Goal: Information Seeking & Learning: Learn about a topic

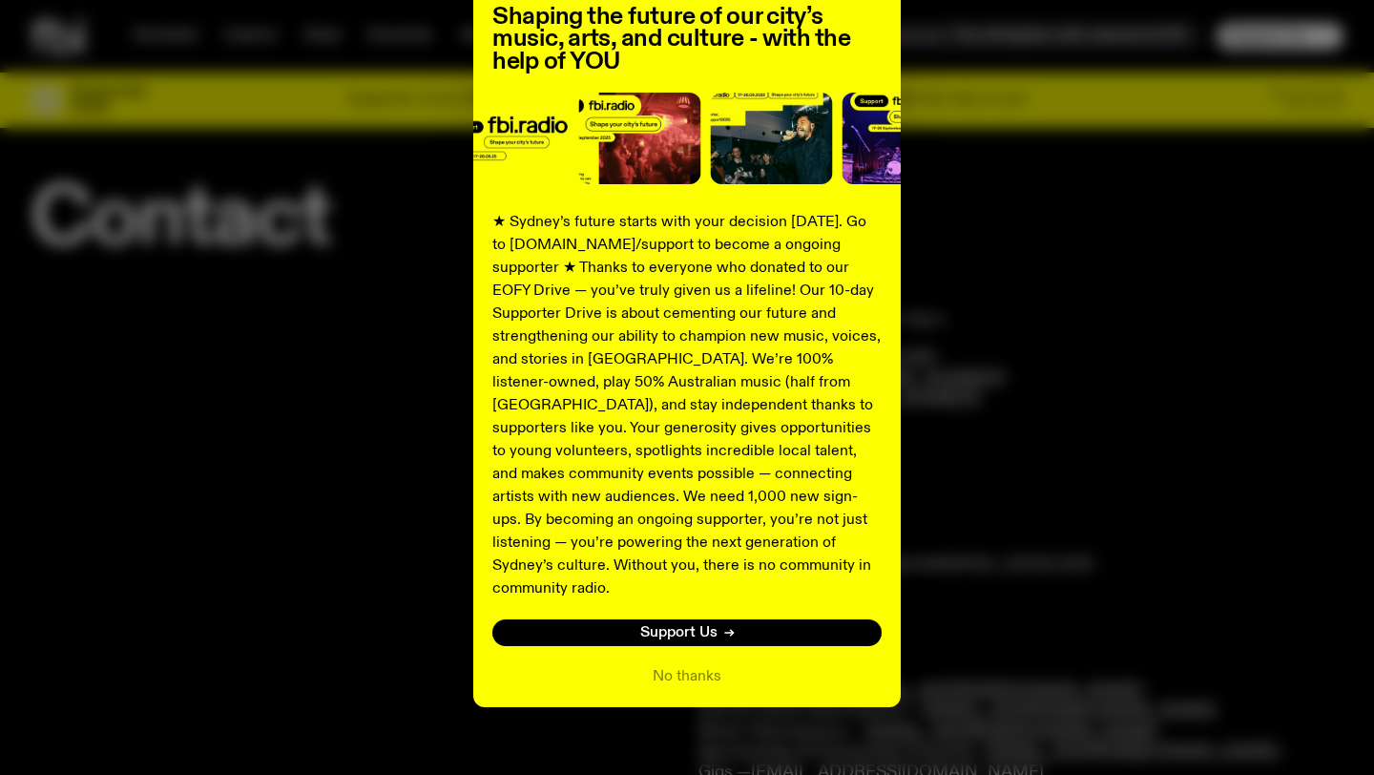
scroll to position [167, 0]
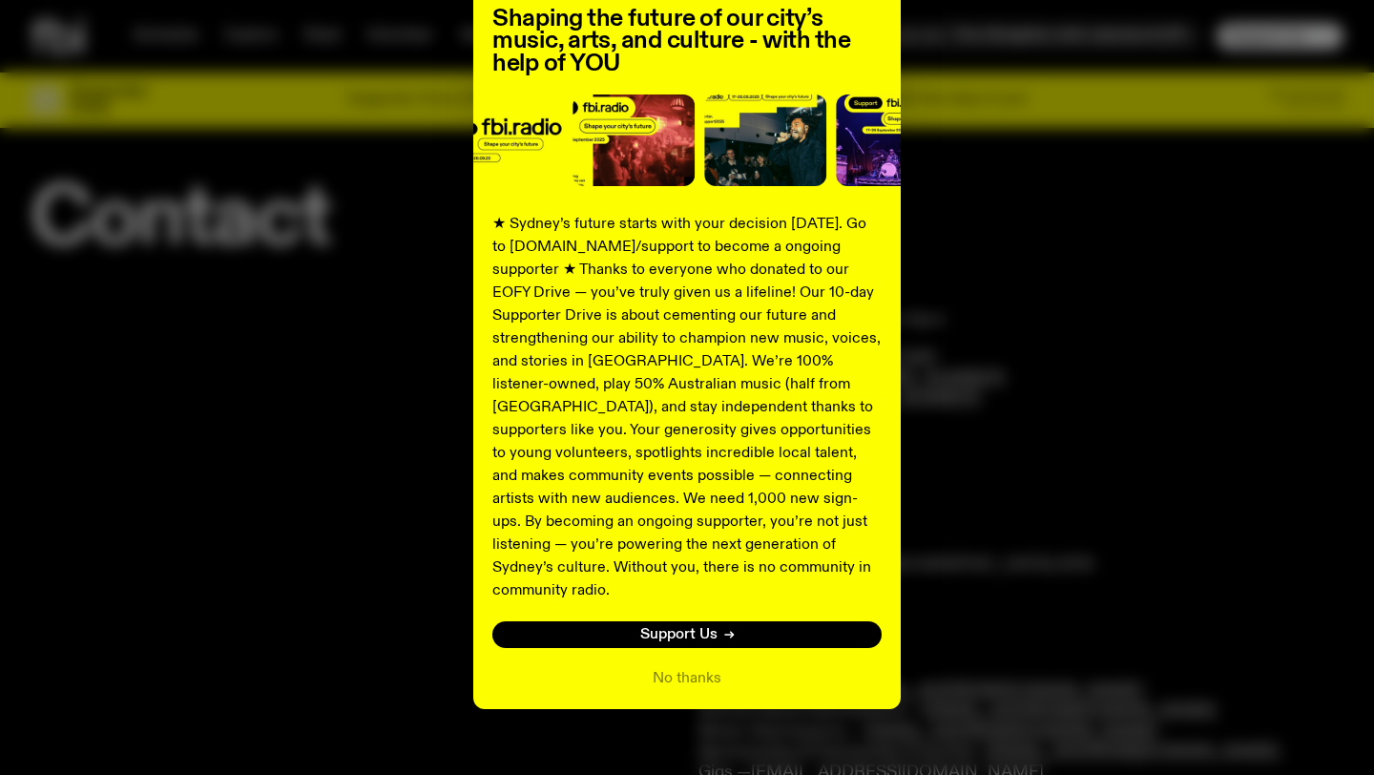
click at [1090, 482] on div "Shaping the future of our city’s music, arts, and culture - with the help of YO…" at bounding box center [687, 317] width 1312 height 784
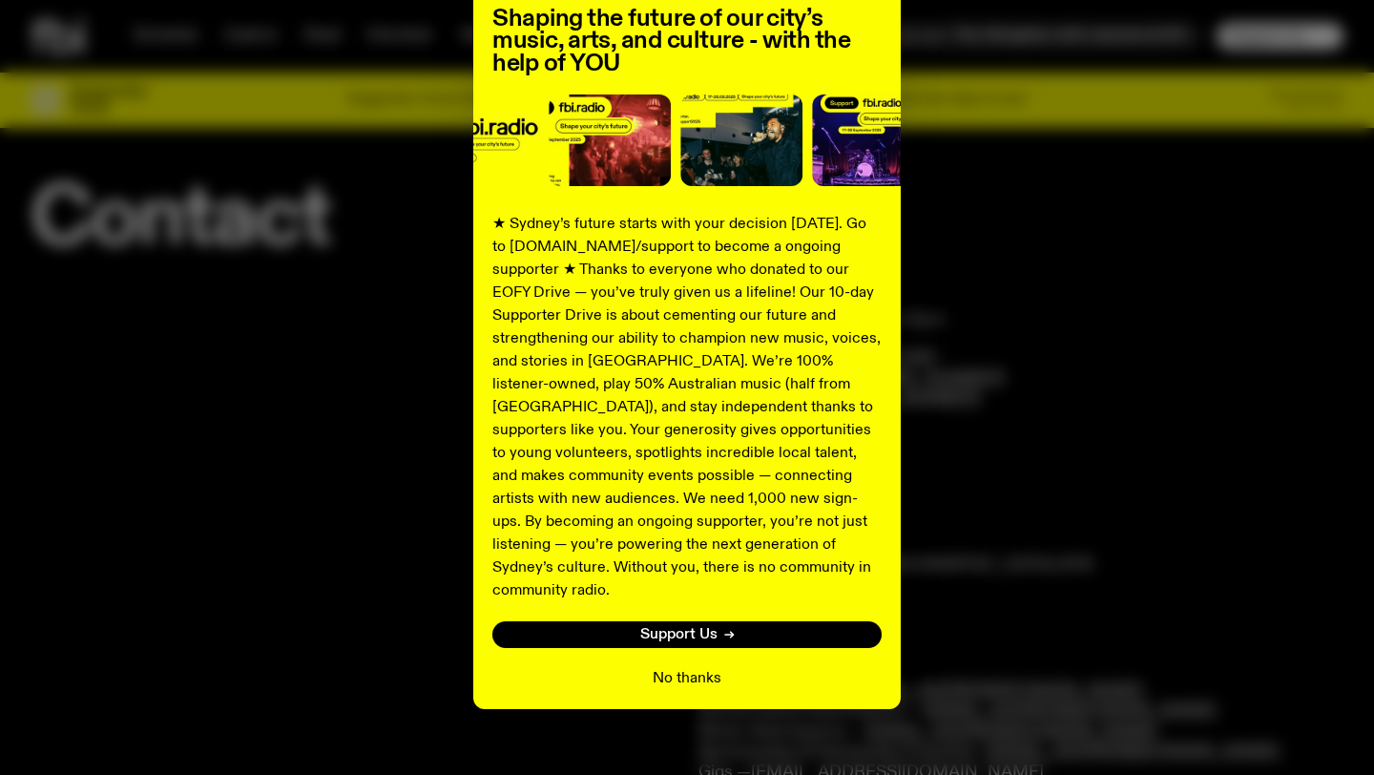
click at [687, 667] on button "No thanks" at bounding box center [686, 678] width 69 height 23
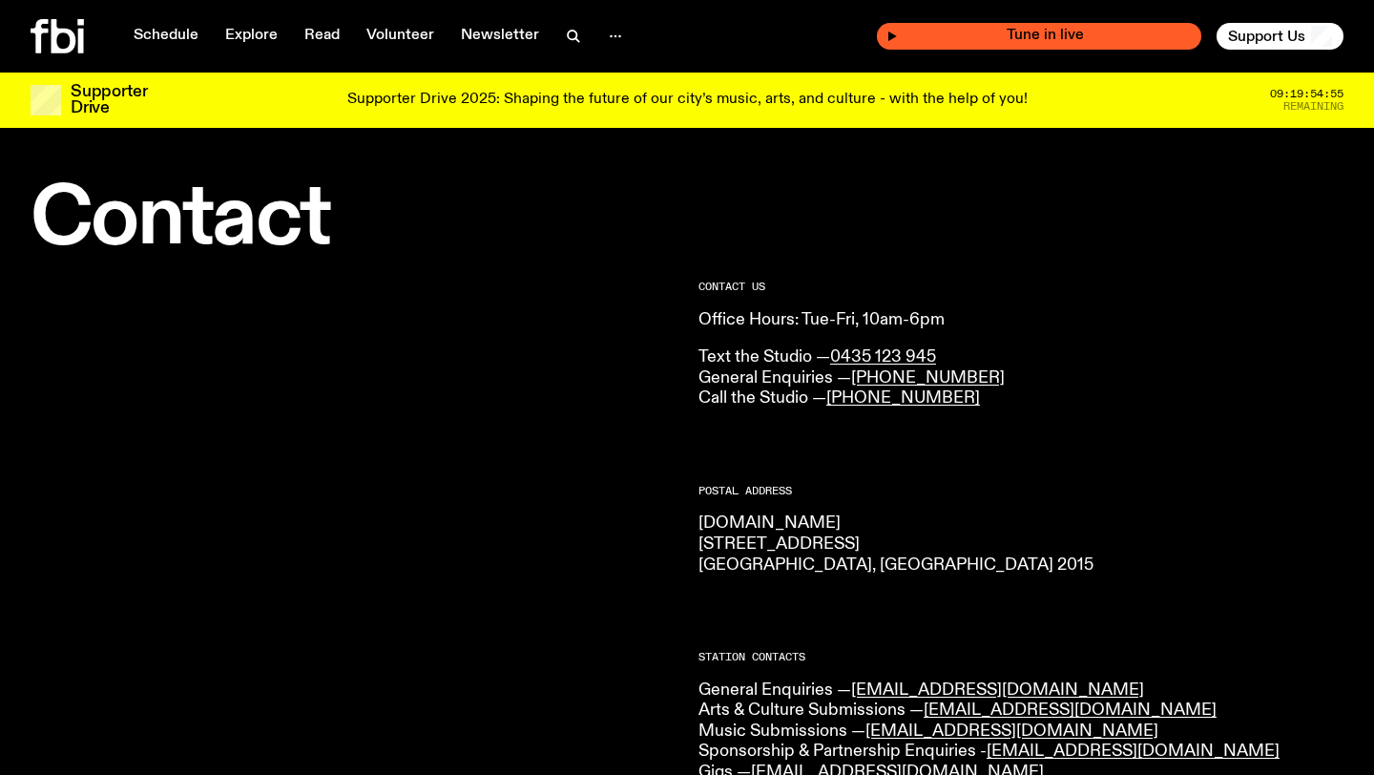
click at [1134, 48] on div "Tune in live" at bounding box center [1039, 36] width 324 height 27
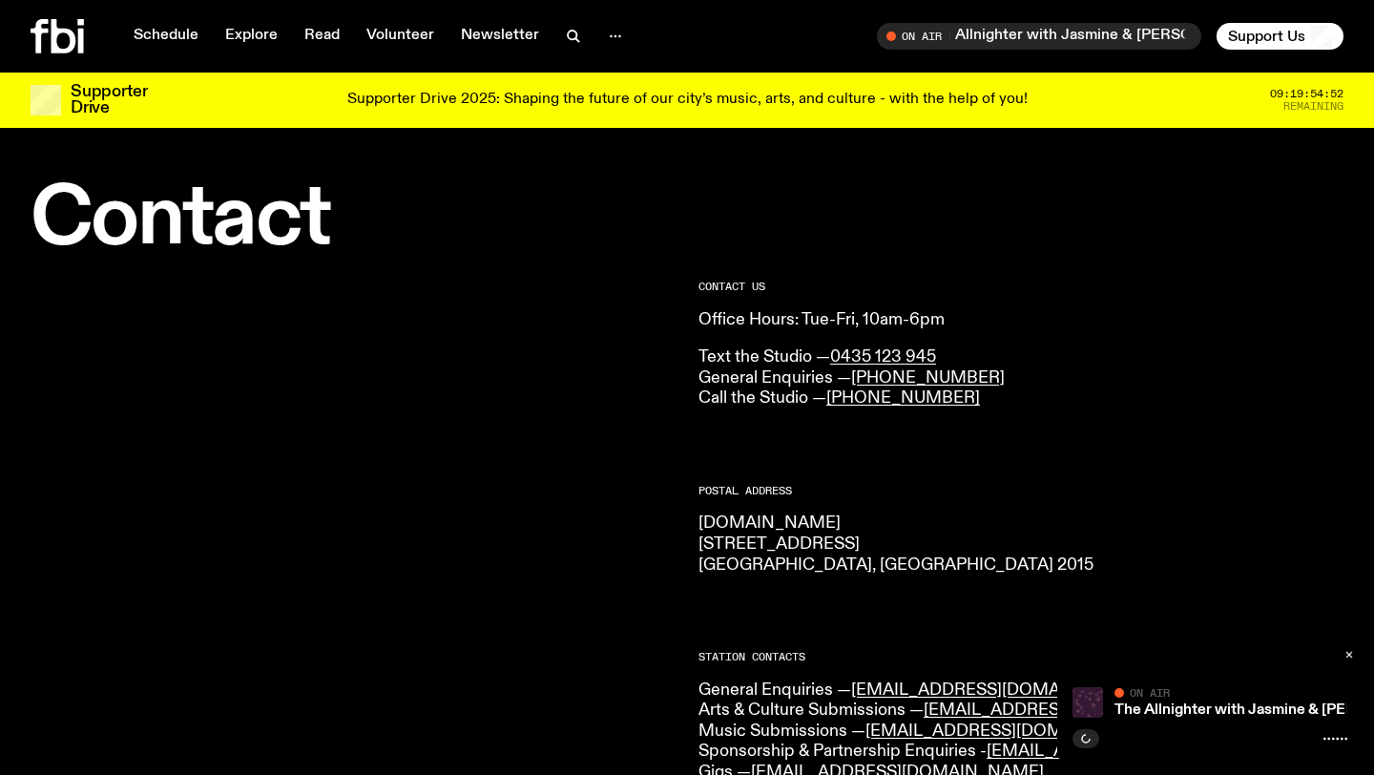
click at [1346, 659] on icon "button" at bounding box center [1348, 654] width 11 height 11
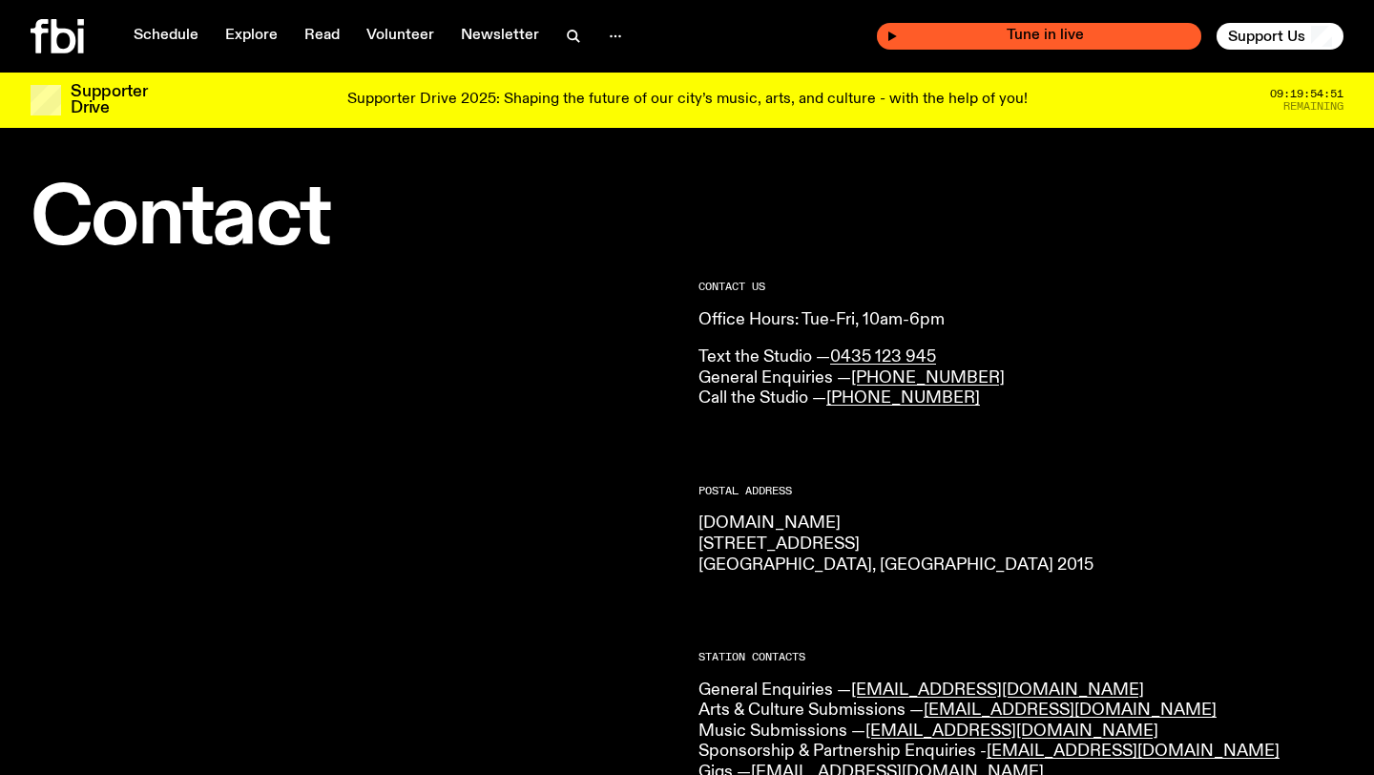
click at [1041, 32] on span "Tune in live" at bounding box center [1045, 36] width 294 height 14
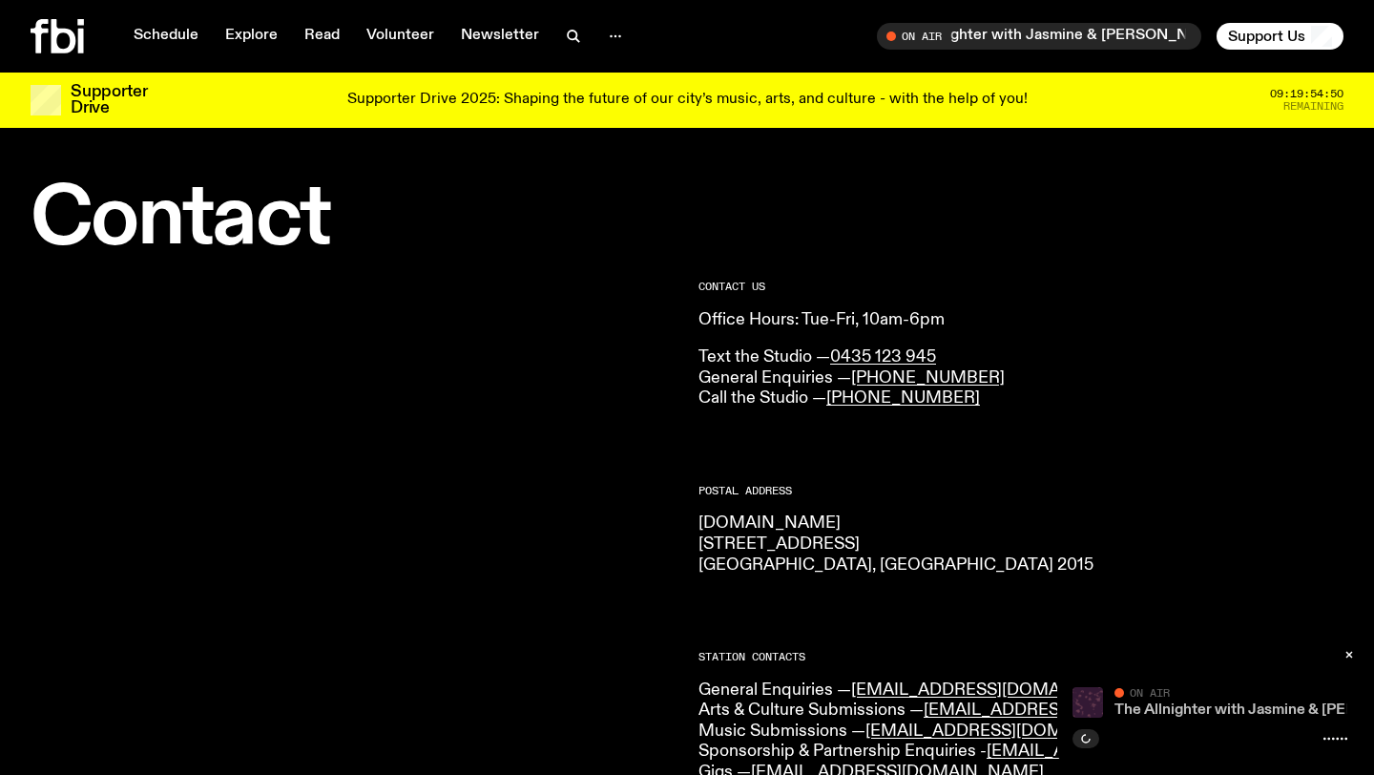
click at [1196, 716] on link "The Allnighter with Jasmine & [PERSON_NAME]" at bounding box center [1281, 709] width 334 height 15
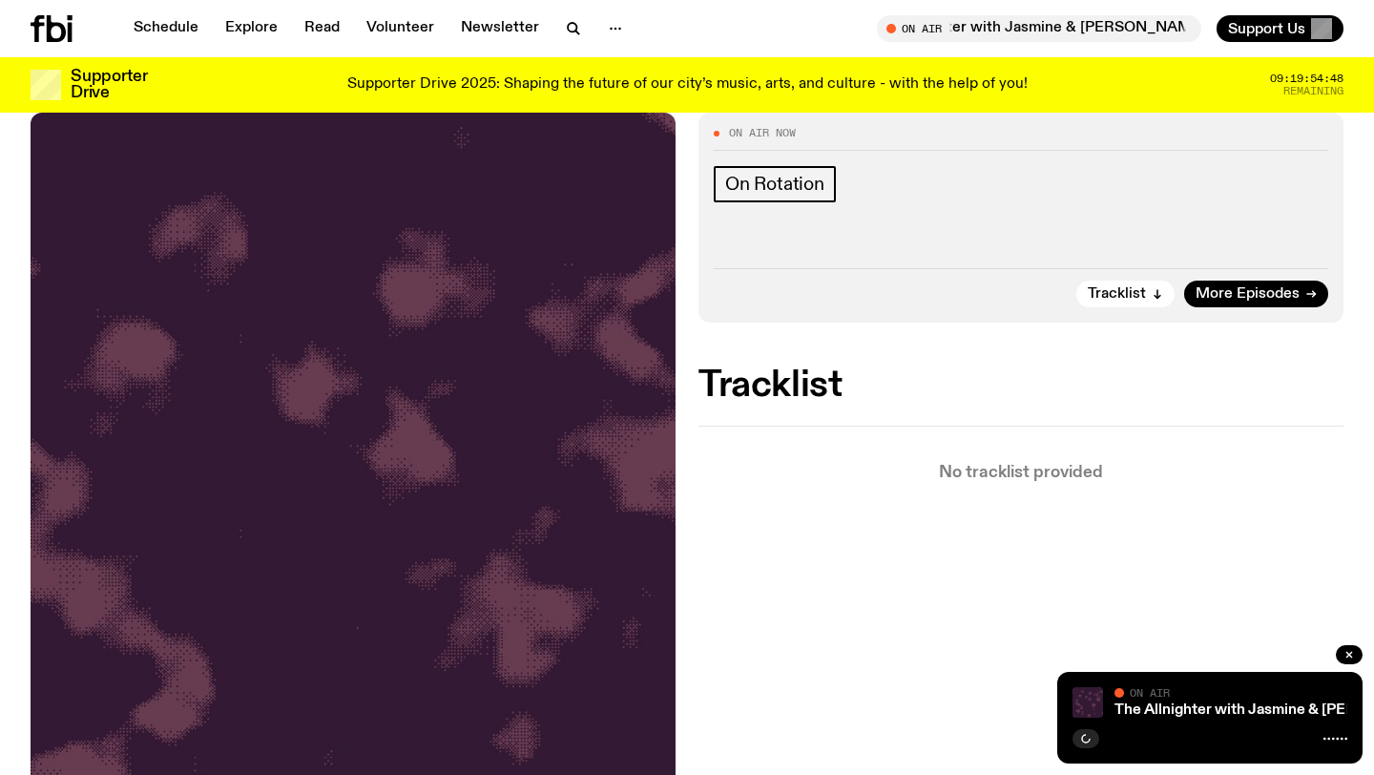
scroll to position [337, 0]
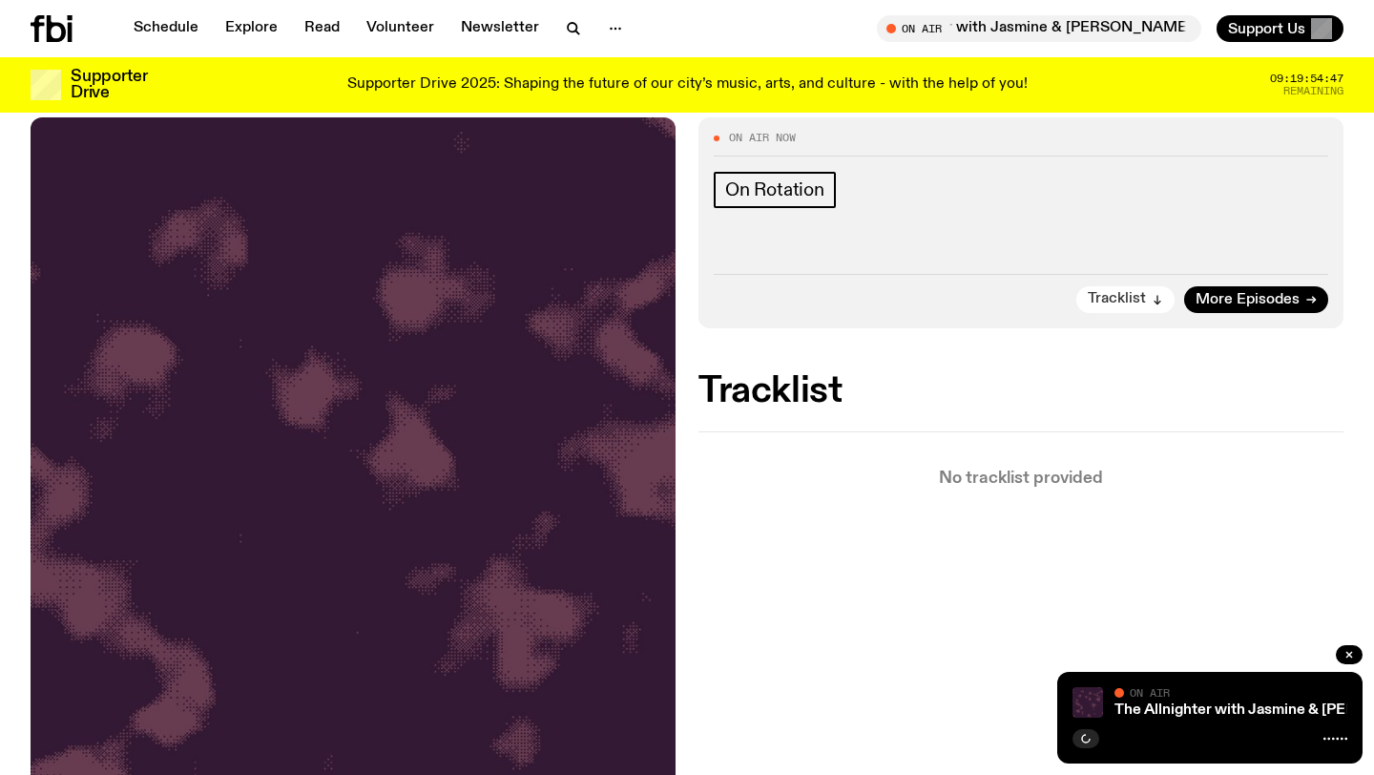
click at [1140, 312] on div "Tracklist More Episodes" at bounding box center [1020, 293] width 614 height 39
click at [1145, 298] on span "Tracklist" at bounding box center [1116, 299] width 58 height 14
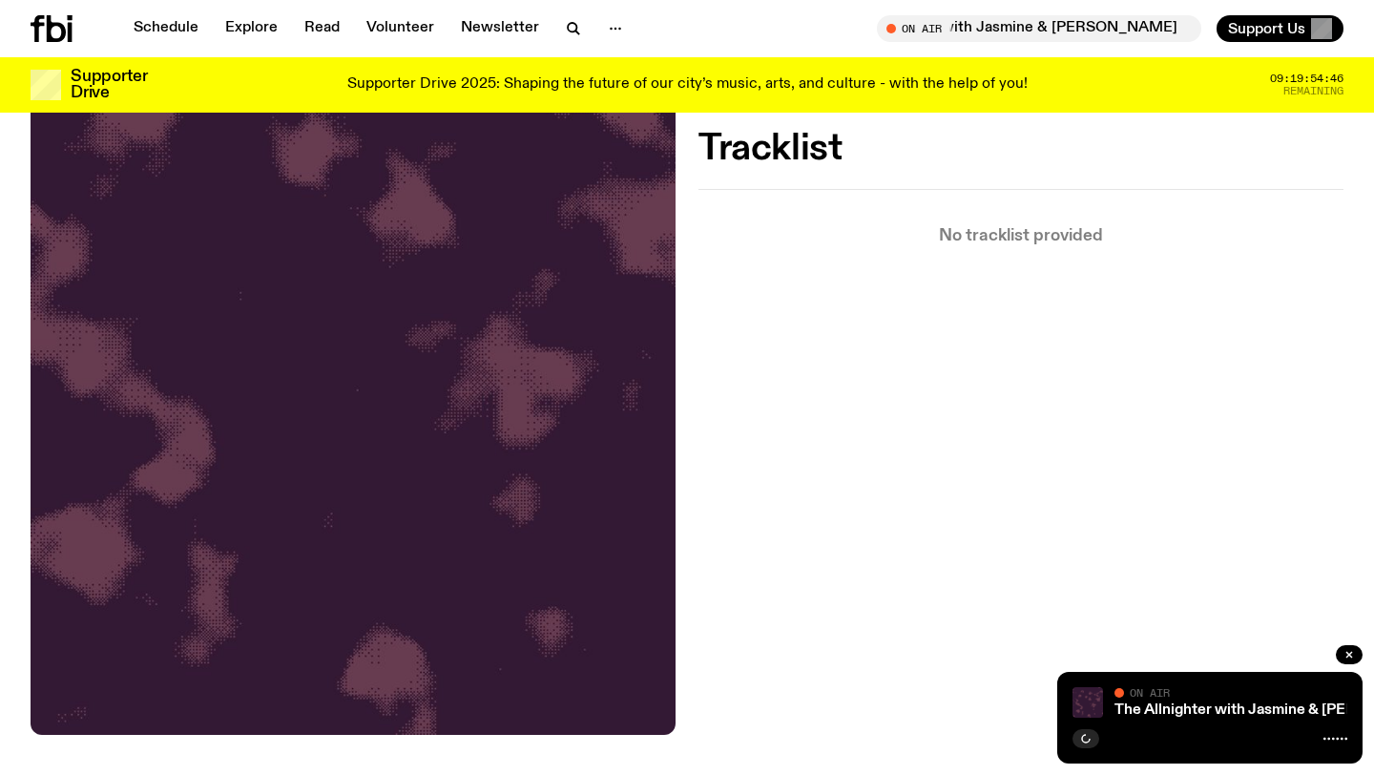
scroll to position [598, 0]
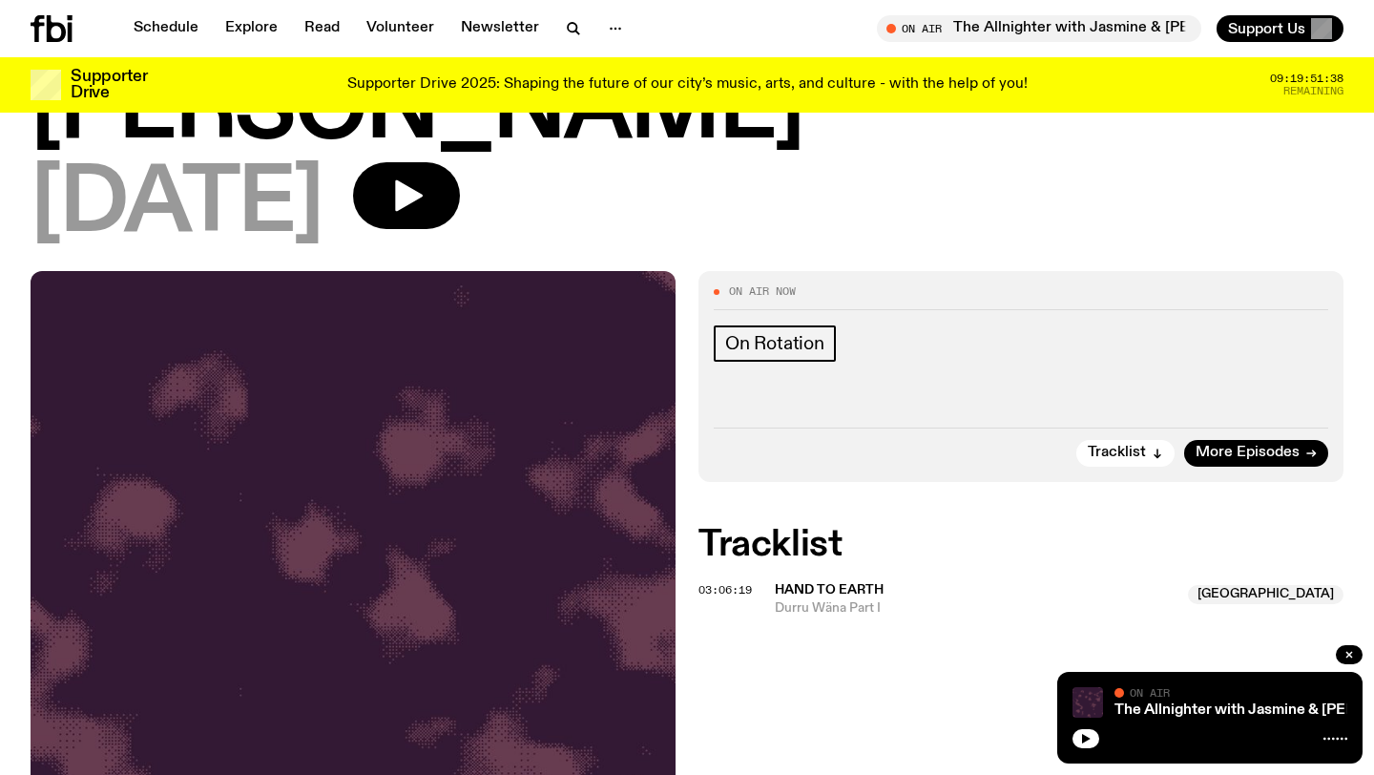
scroll to position [183, 0]
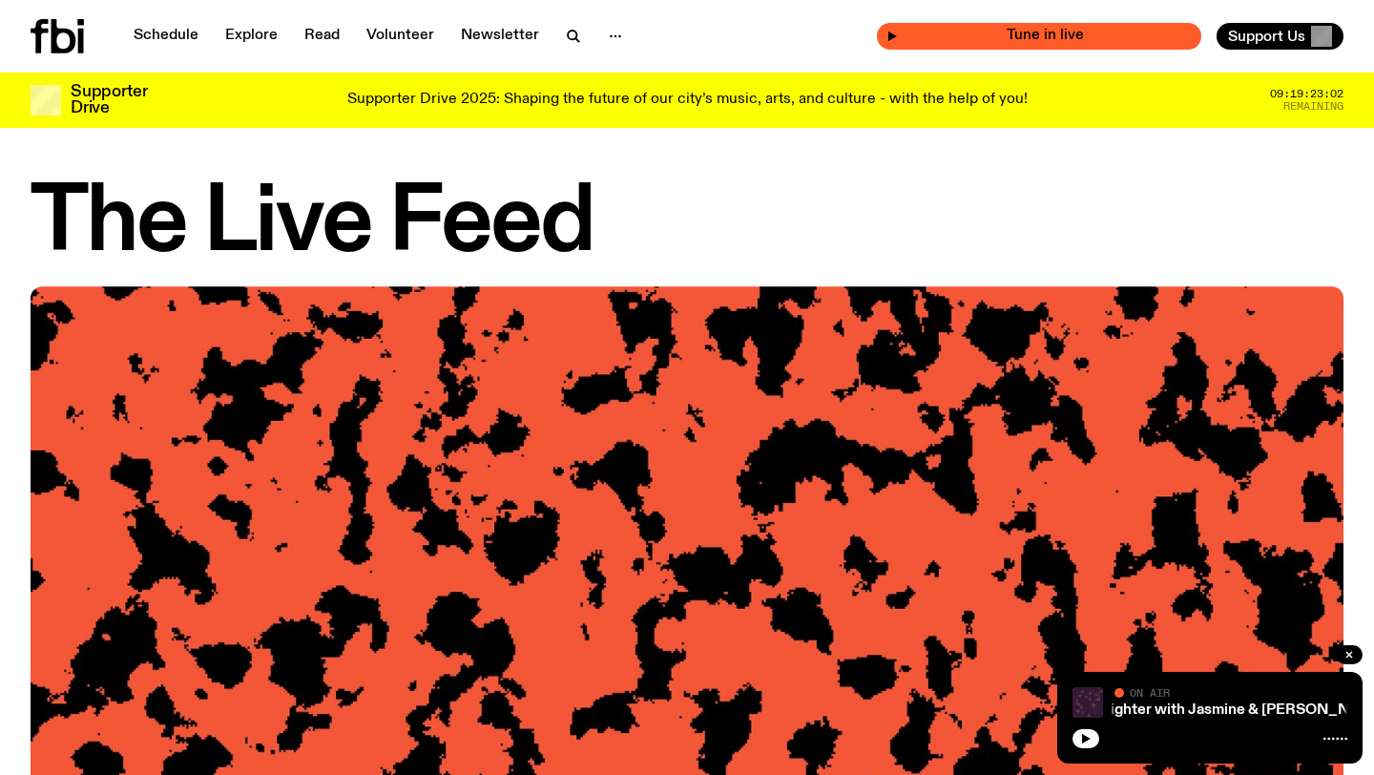
click at [1066, 36] on span "Tune in live" at bounding box center [1045, 36] width 294 height 14
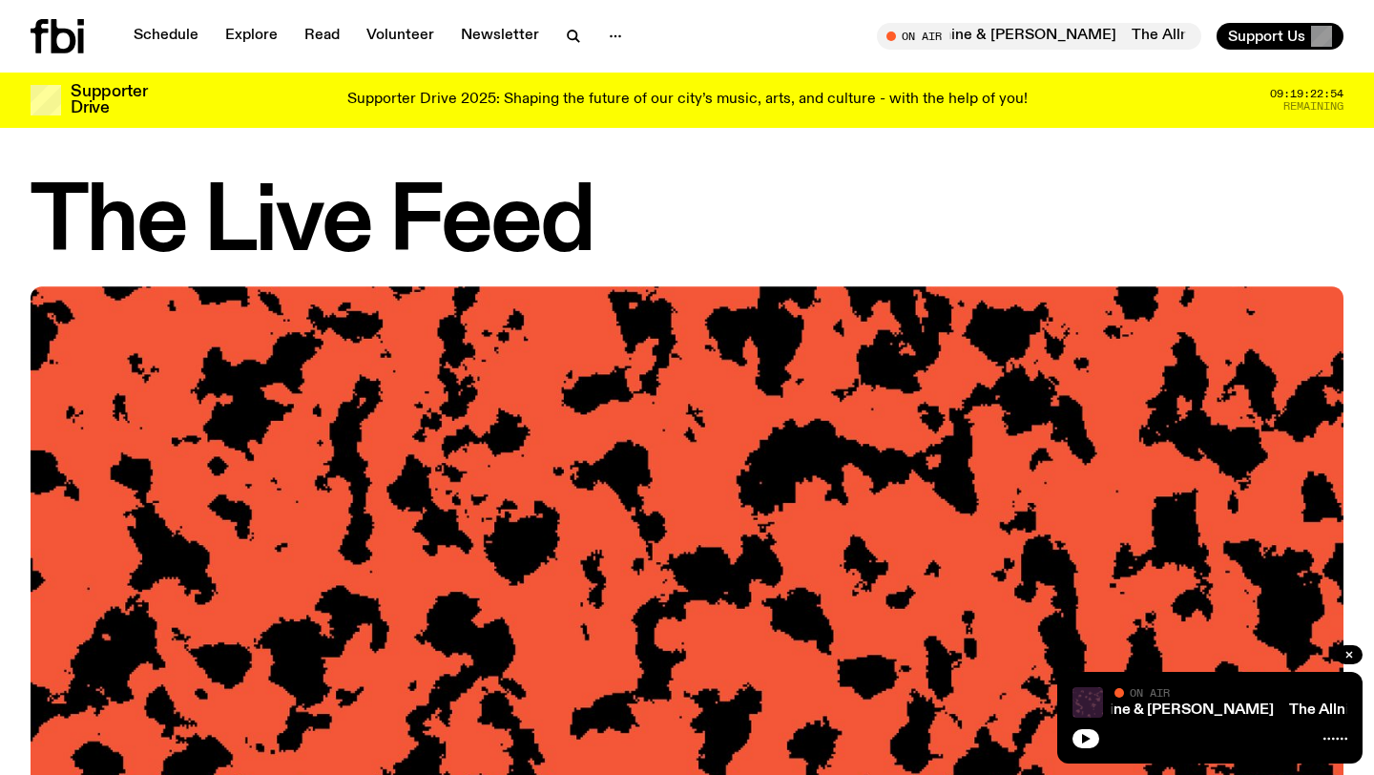
click at [38, 37] on icon at bounding box center [40, 36] width 18 height 34
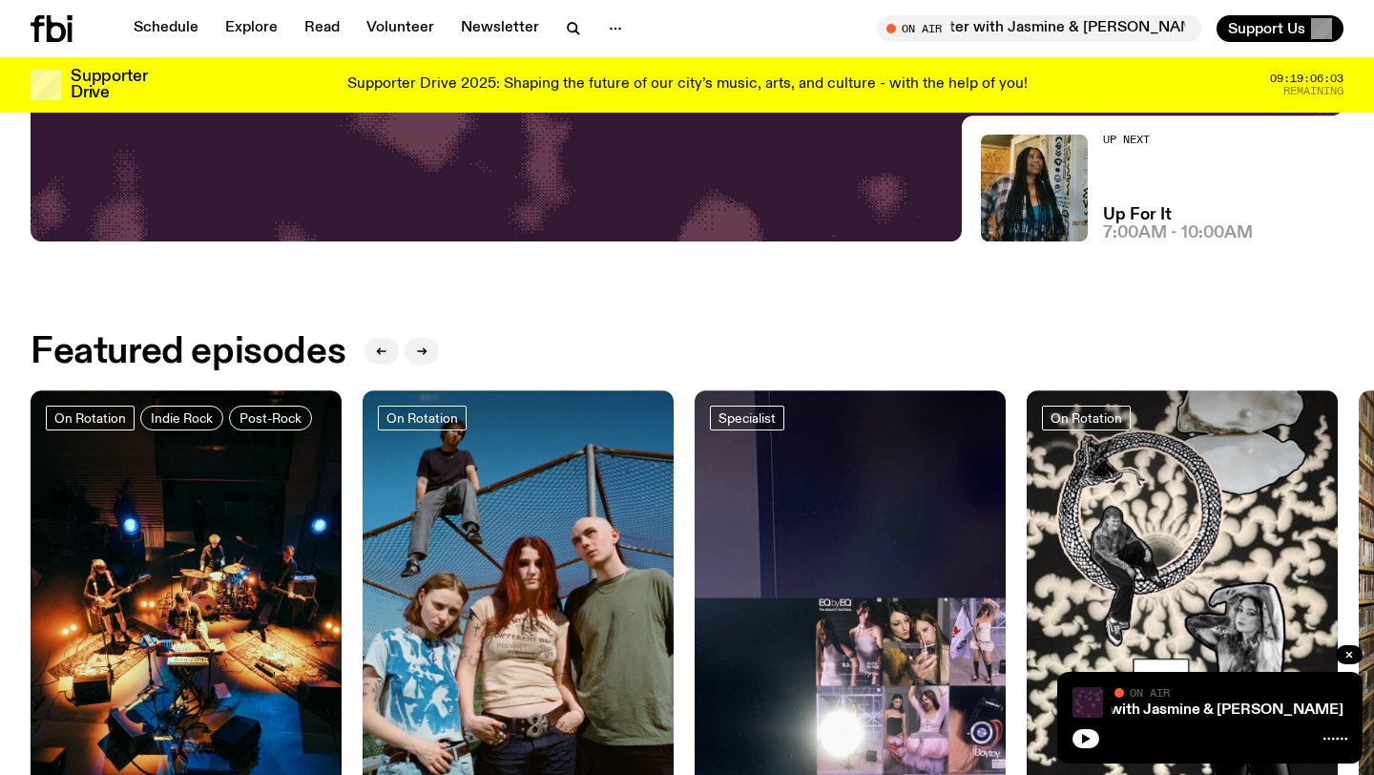
scroll to position [581, 0]
